Goal: Task Accomplishment & Management: Manage account settings

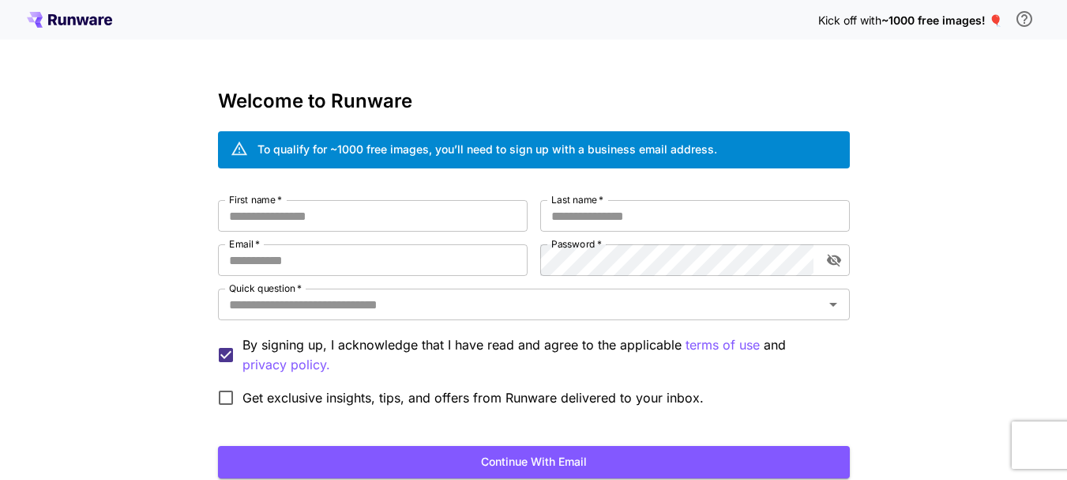
click at [983, 21] on span "~1000 free images! 🎈" at bounding box center [942, 19] width 121 height 13
click at [1021, 21] on icon "\a In order to qualify for free credit, you need to sign up with a business ema…" at bounding box center [1024, 18] width 19 height 19
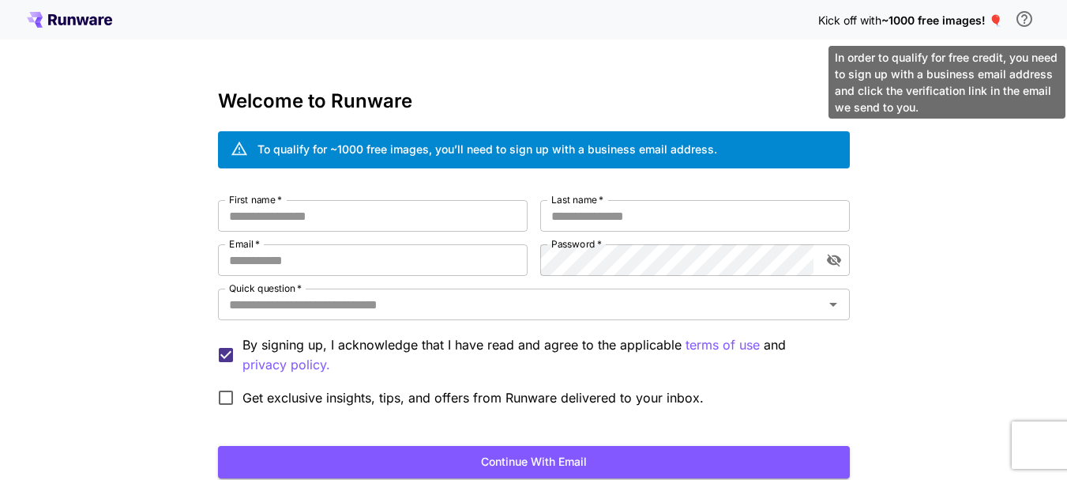
click at [1021, 21] on icon "\a In order to qualify for free credit, you need to sign up with a business ema…" at bounding box center [1024, 18] width 19 height 19
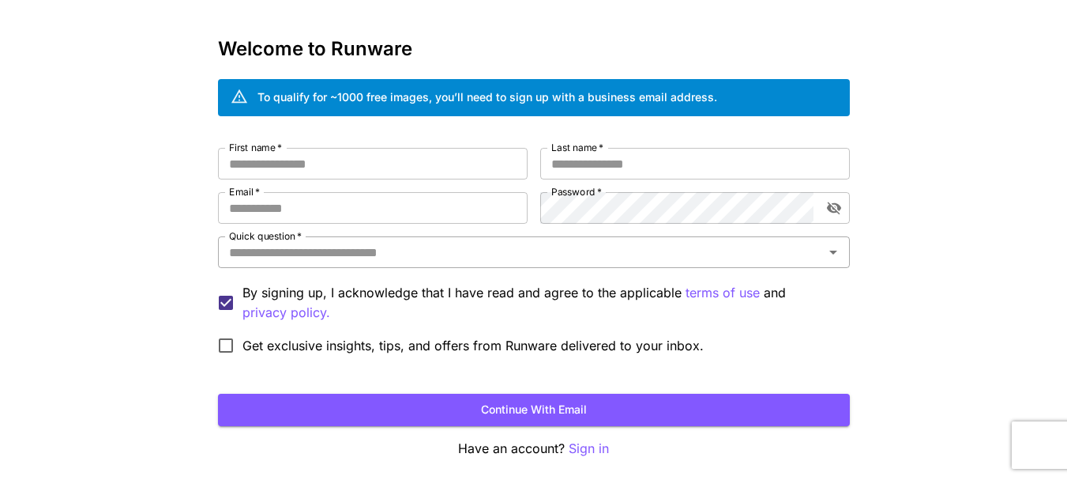
scroll to position [115, 0]
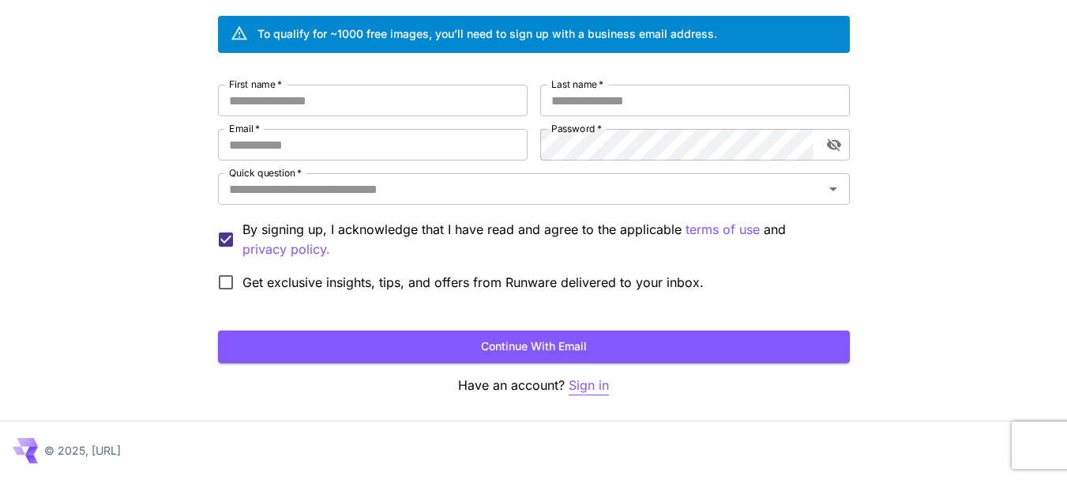
click at [583, 382] on p "Sign in" at bounding box center [589, 385] width 40 height 20
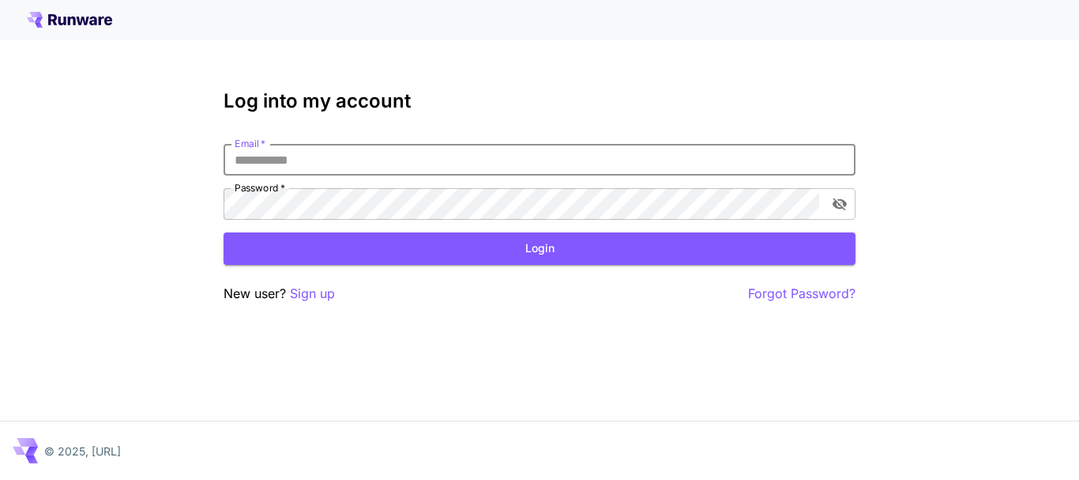
click at [323, 157] on input "Email   *" at bounding box center [540, 160] width 632 height 32
type input "**********"
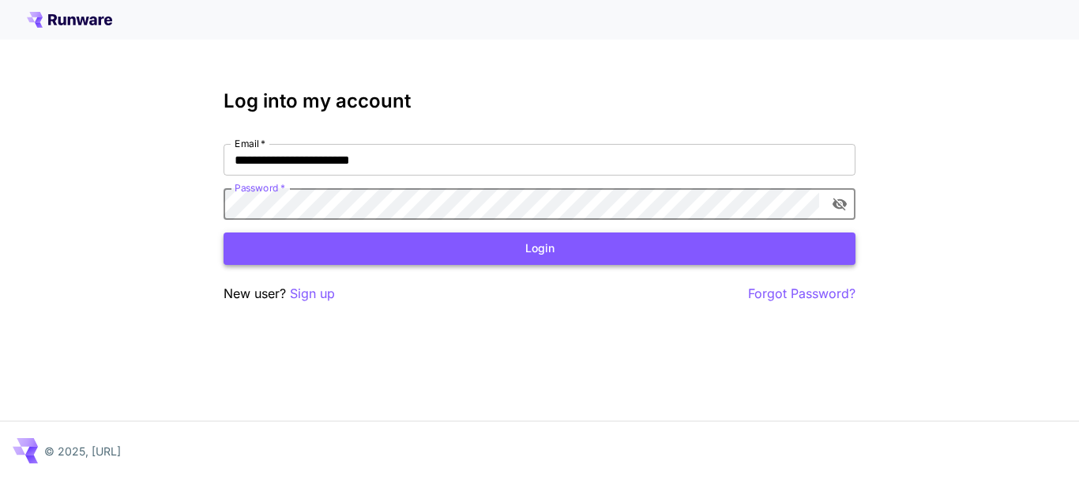
click at [546, 247] on button "Login" at bounding box center [540, 248] width 632 height 32
